Goal: Find specific page/section: Find specific page/section

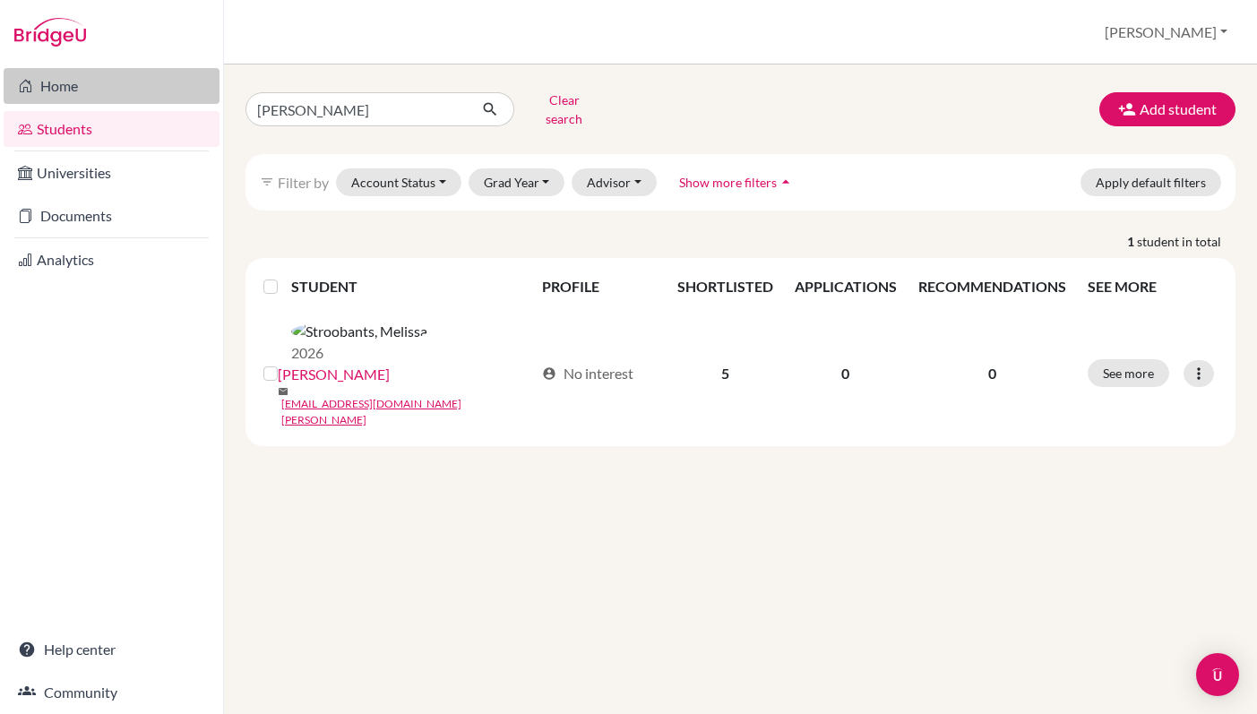
click at [106, 86] on link "Home" at bounding box center [112, 86] width 216 height 36
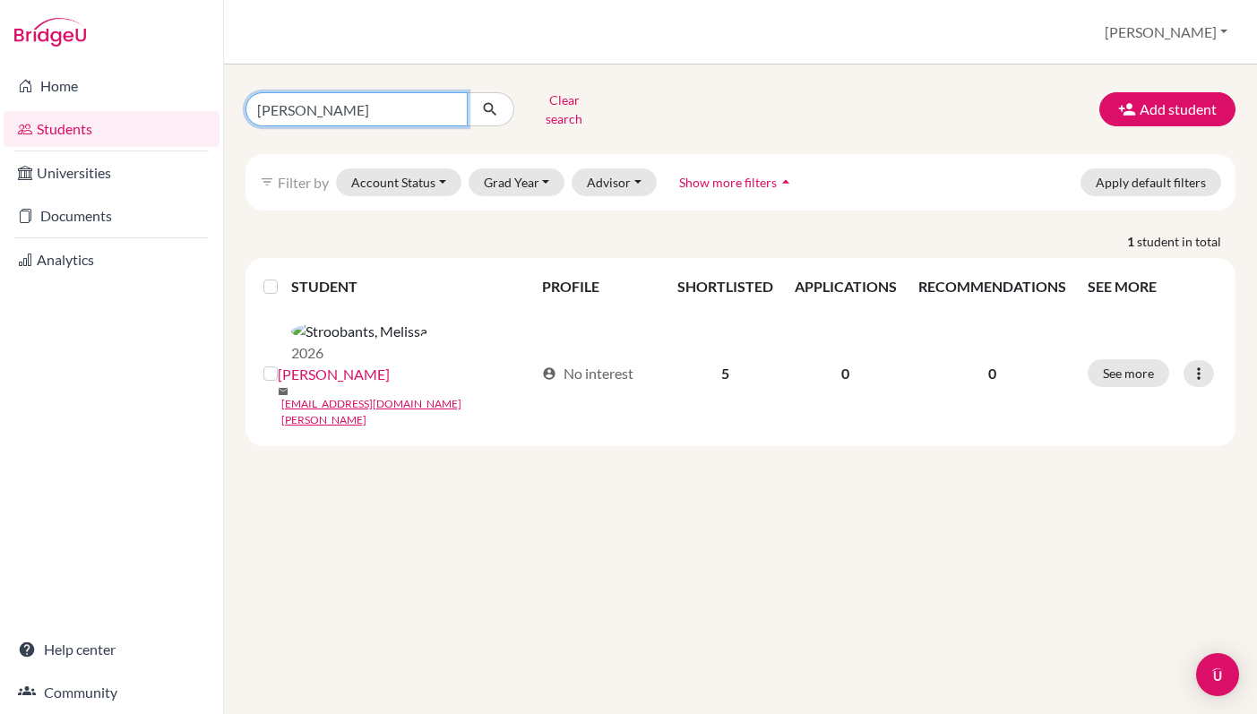
drag, startPoint x: 333, startPoint y: 99, endPoint x: 219, endPoint y: 104, distance: 114.7
click at [219, 104] on div "Home Students Universities Documents Analytics Help center Community Students o…" at bounding box center [628, 357] width 1257 height 714
drag, startPoint x: 320, startPoint y: 110, endPoint x: 241, endPoint y: 109, distance: 78.8
click at [241, 109] on div "Melissa Clear search" at bounding box center [401, 109] width 339 height 47
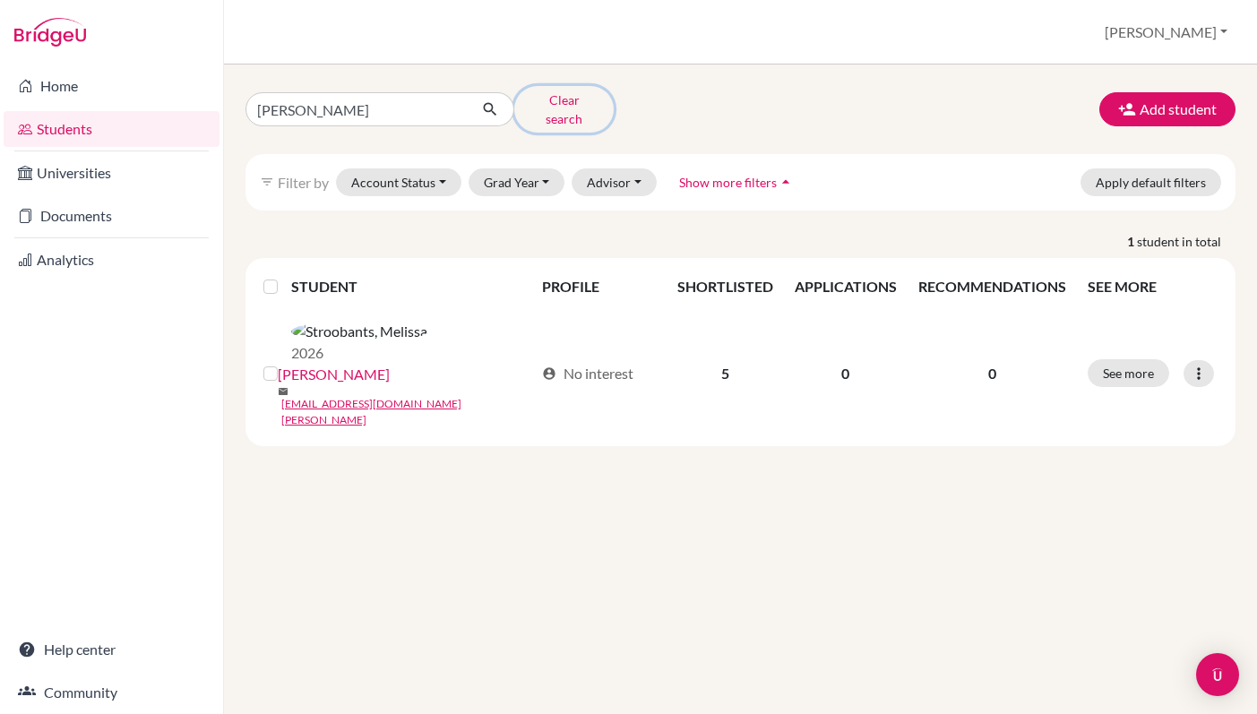
click at [571, 107] on button "Clear search" at bounding box center [563, 109] width 99 height 47
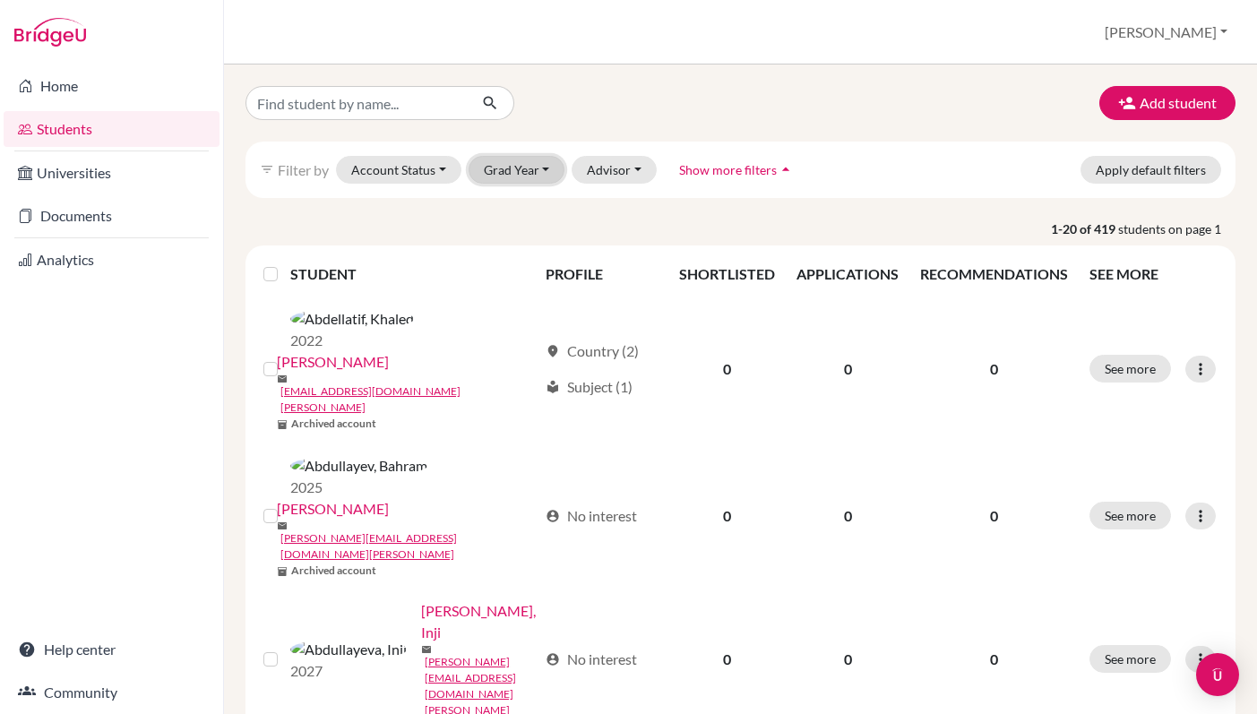
click at [543, 172] on button "Grad Year" at bounding box center [516, 170] width 97 height 28
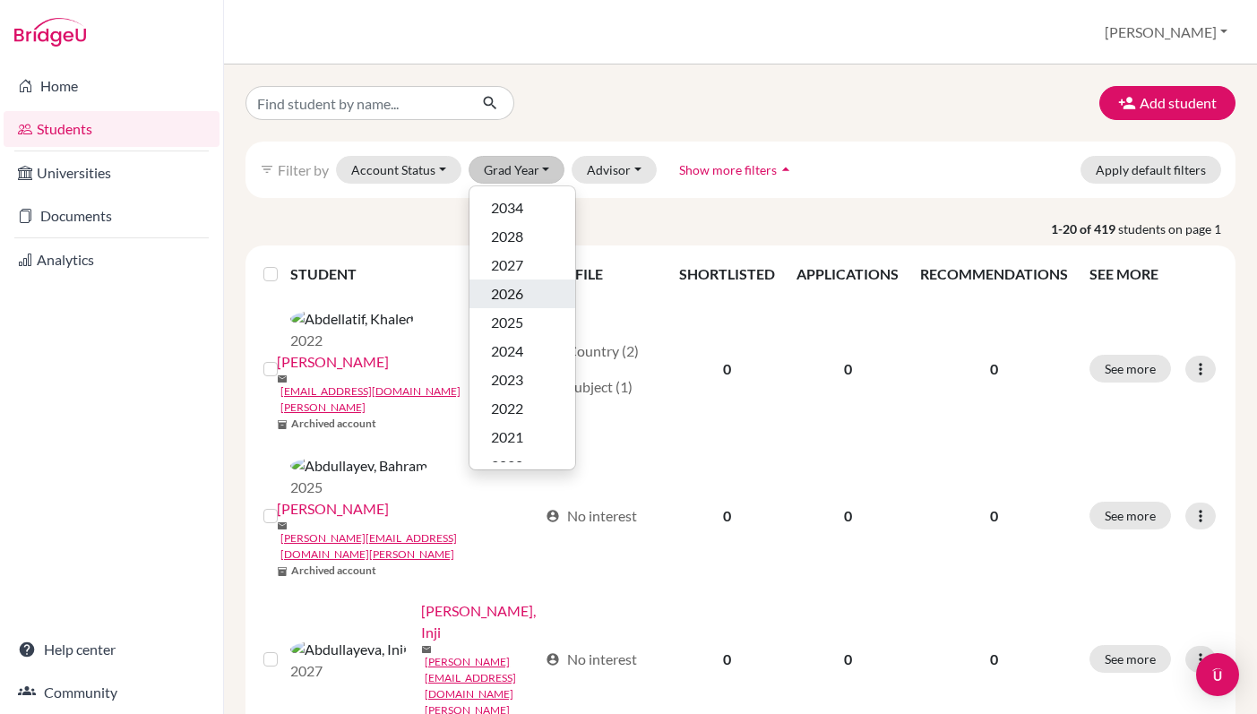
click at [517, 292] on span "2026" at bounding box center [507, 293] width 32 height 21
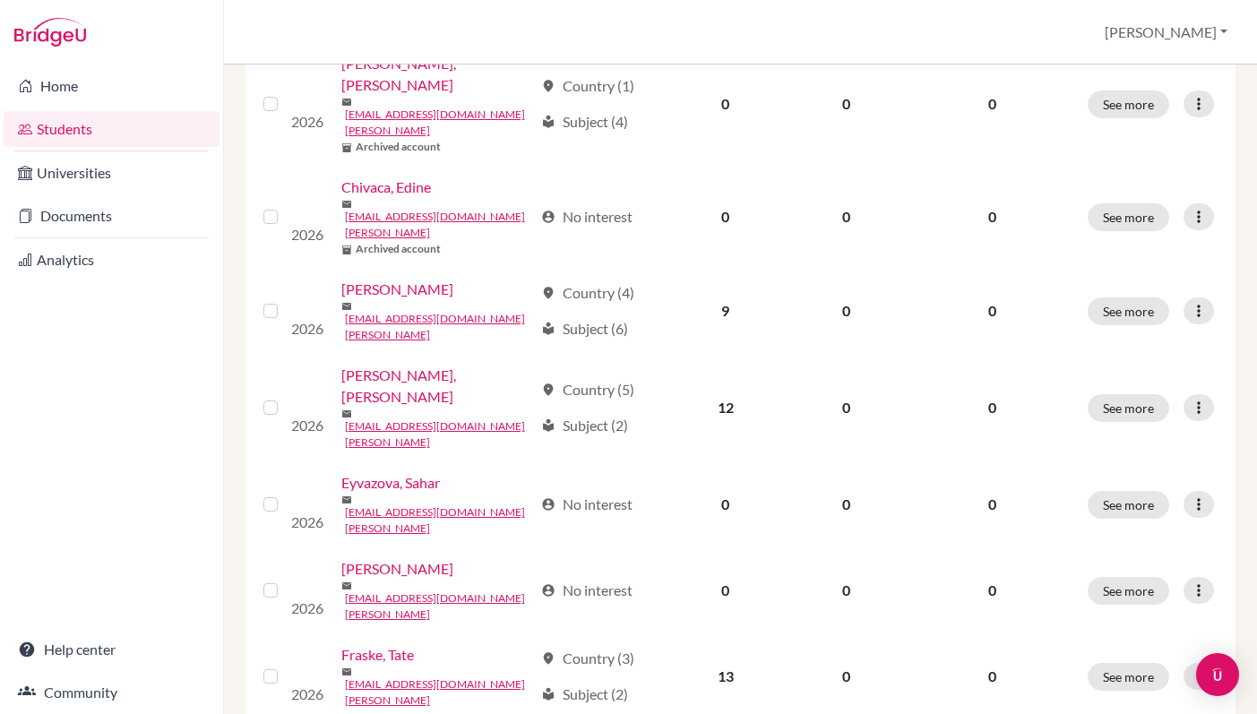
scroll to position [1363, 0]
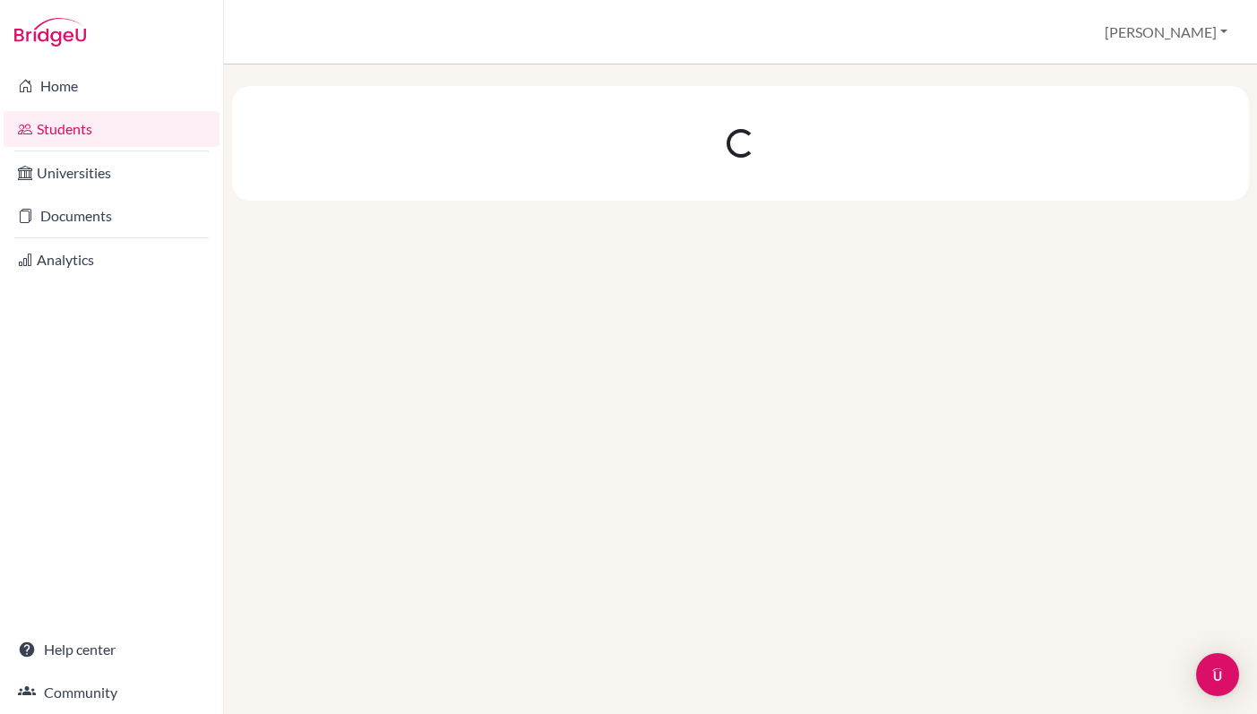
scroll to position [0, 0]
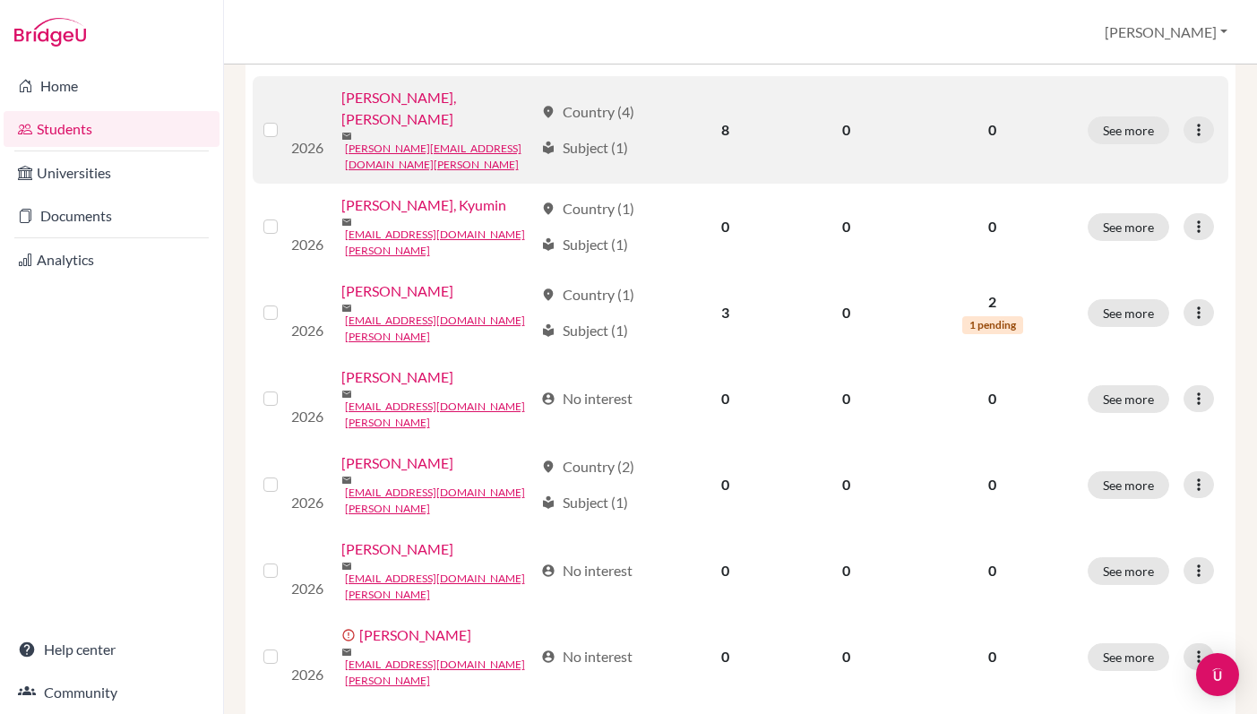
scroll to position [1363, 0]
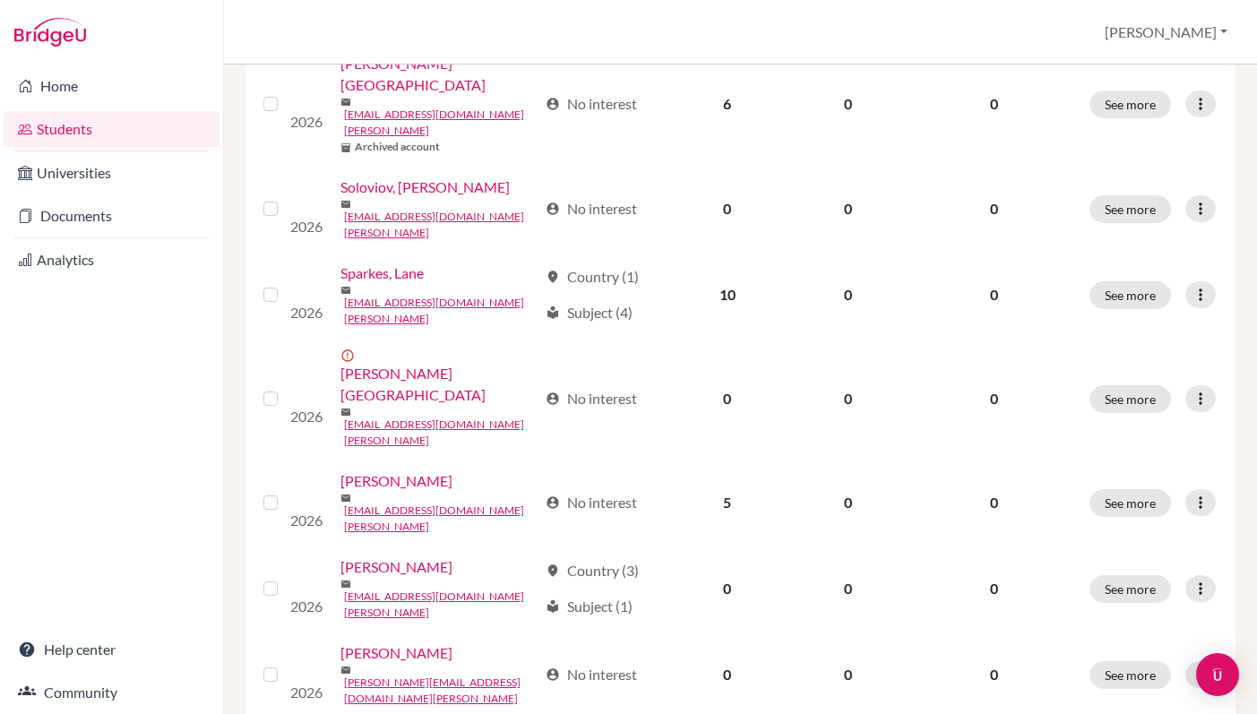
scroll to position [1363, 0]
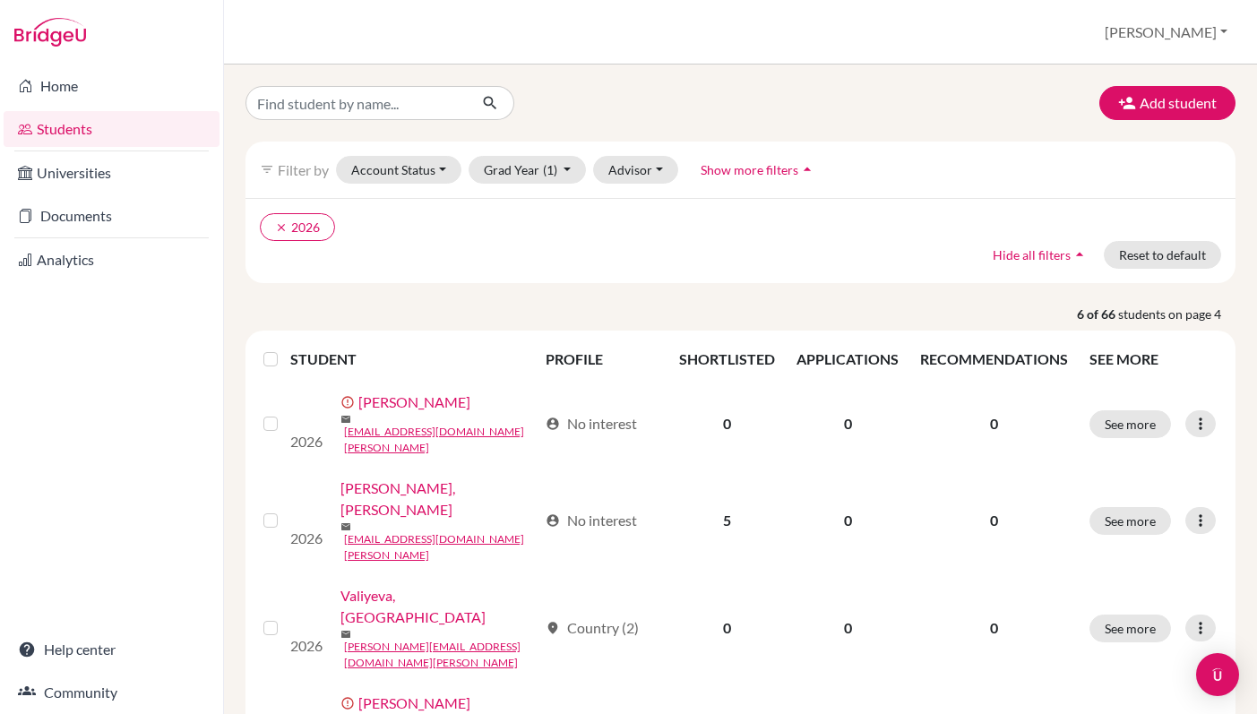
scroll to position [1, 0]
